Goal: Task Accomplishment & Management: Use online tool/utility

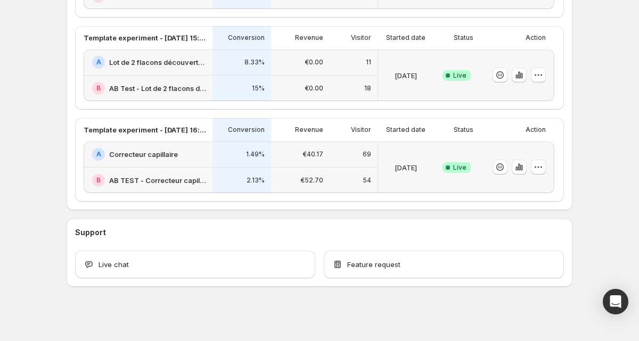
scroll to position [366, 0]
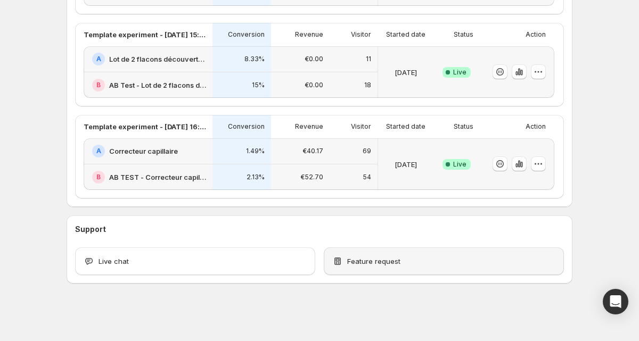
click at [408, 264] on div "Feature request" at bounding box center [443, 261] width 223 height 11
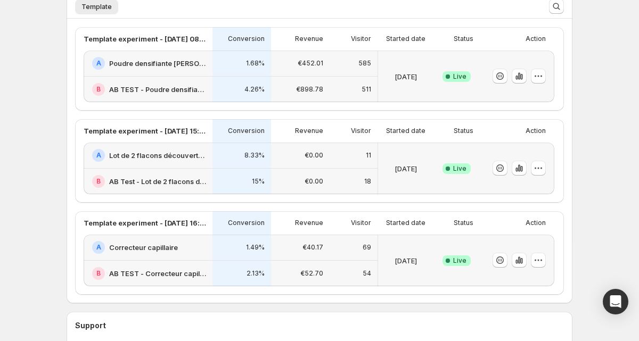
scroll to position [271, 0]
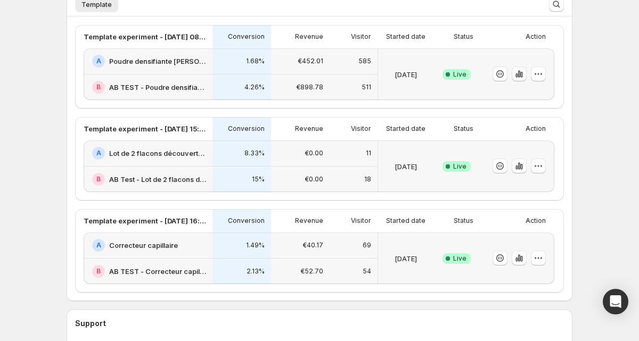
click at [514, 74] on icon "button" at bounding box center [519, 74] width 11 height 11
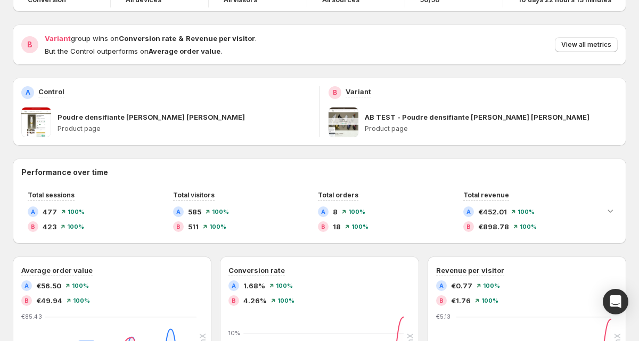
scroll to position [36, 0]
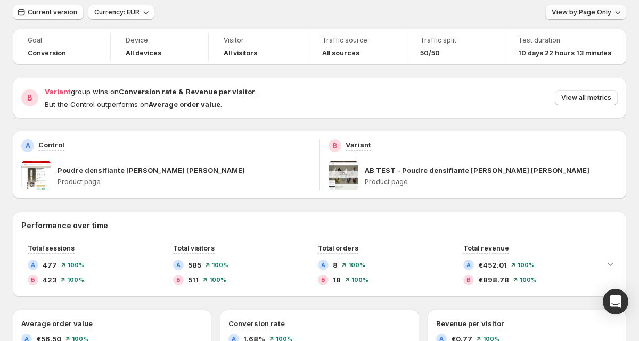
click at [566, 10] on span "View by: Page Only" at bounding box center [581, 12] width 60 height 9
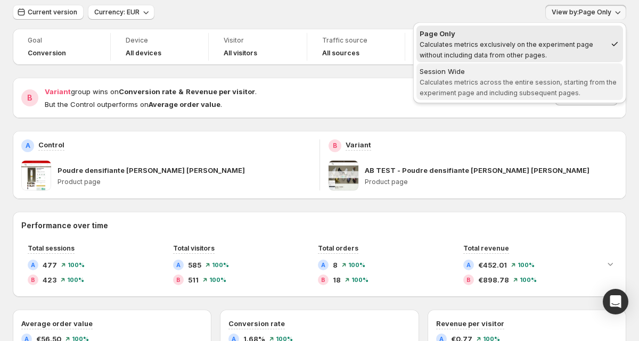
click at [551, 70] on div "Session Wide" at bounding box center [519, 71] width 200 height 11
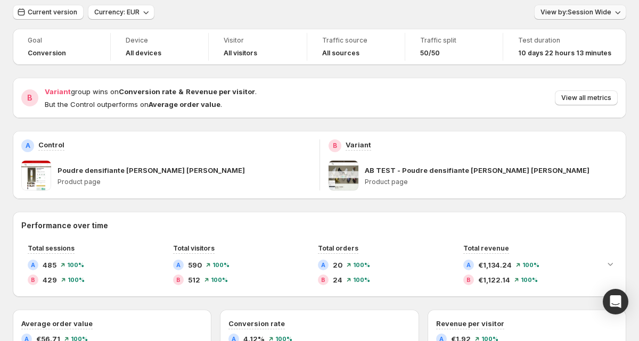
click at [570, 12] on span "View by: Session Wide" at bounding box center [575, 12] width 71 height 9
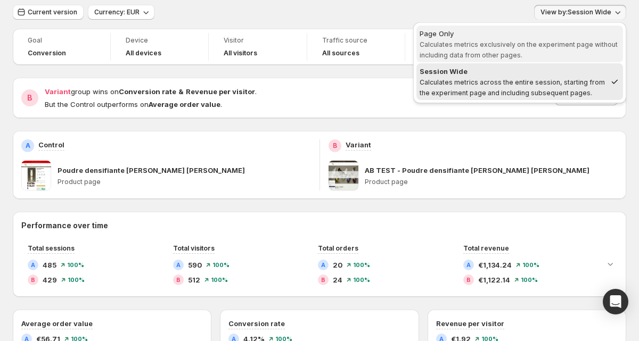
click at [555, 38] on div "Page Only" at bounding box center [519, 33] width 200 height 11
